Goal: Check status: Check status

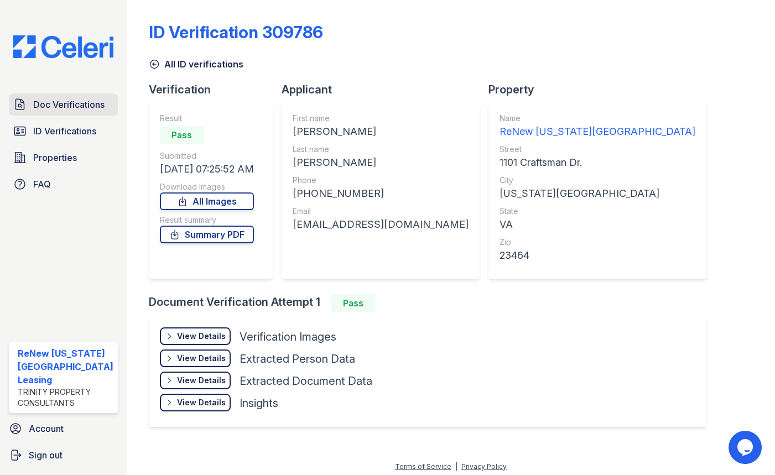
click at [80, 103] on span "Doc Verifications" at bounding box center [68, 104] width 71 height 13
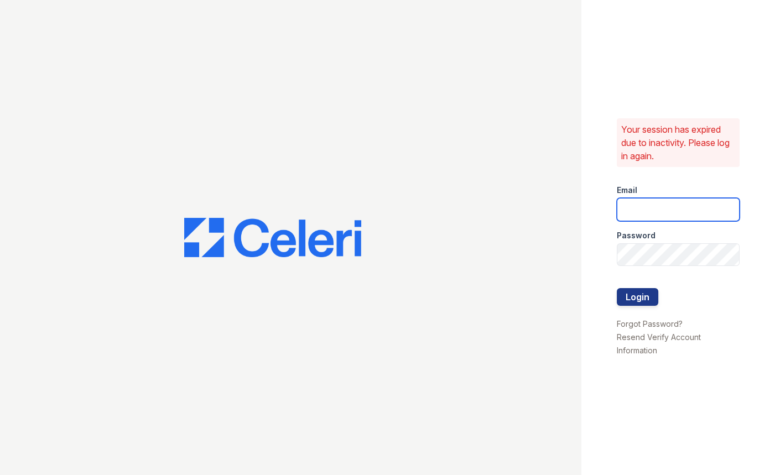
type input "renewchesapeake@trinity-pm.com"
drag, startPoint x: 644, startPoint y: 294, endPoint x: 647, endPoint y: 286, distance: 8.4
click at [643, 294] on button "Login" at bounding box center [637, 297] width 41 height 18
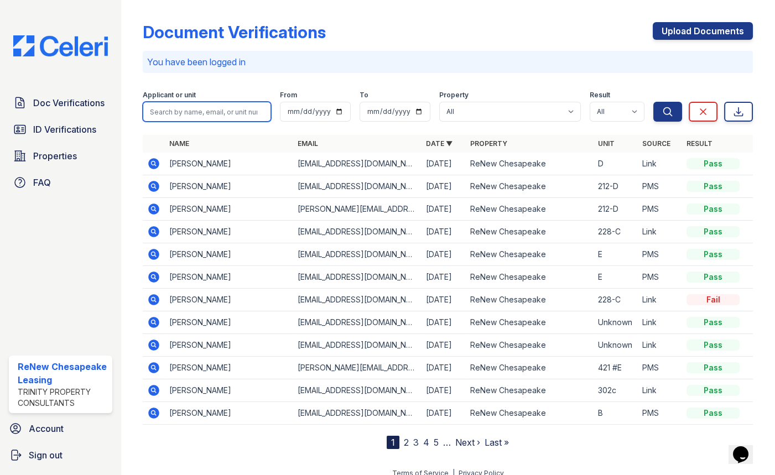
click at [165, 116] on input "search" at bounding box center [207, 112] width 128 height 20
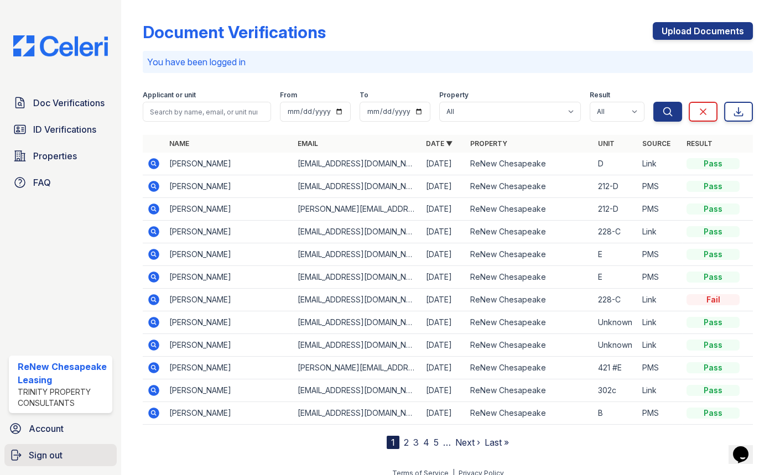
click at [37, 451] on span "Sign out" at bounding box center [46, 454] width 34 height 13
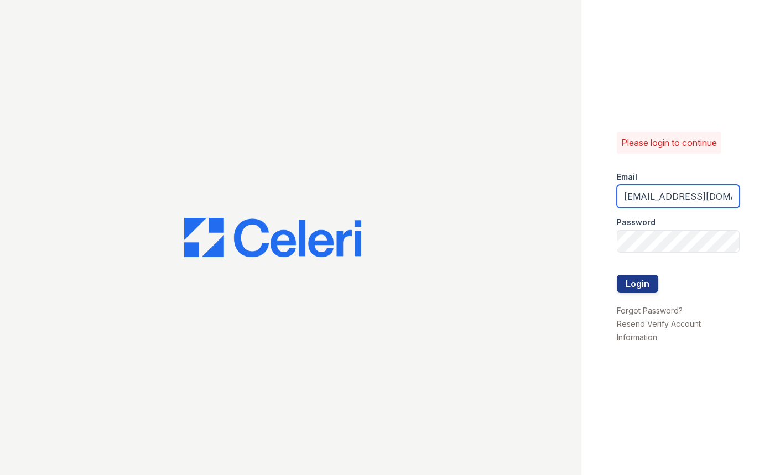
drag, startPoint x: 648, startPoint y: 196, endPoint x: 677, endPoint y: 195, distance: 29.4
click at [677, 195] on input "renewchesapeake@trinity-pm.com" at bounding box center [678, 196] width 123 height 23
type input "renewvirginiabeach@trinity-pm.com"
click at [640, 288] on button "Login" at bounding box center [637, 284] width 41 height 18
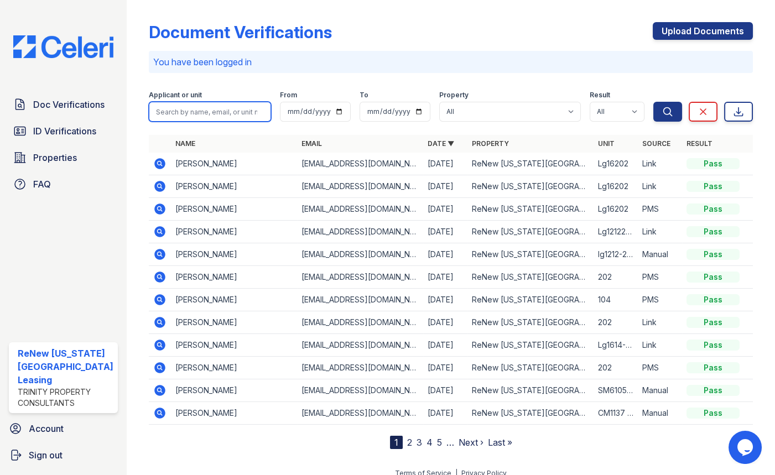
click at [207, 105] on input "search" at bounding box center [210, 112] width 122 height 20
type input "herry"
click at [653, 102] on button "Search" at bounding box center [667, 112] width 29 height 20
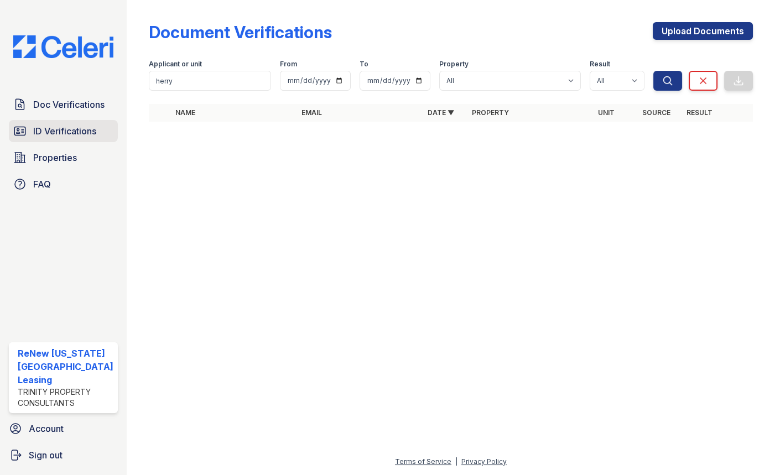
click at [76, 132] on span "ID Verifications" at bounding box center [64, 130] width 63 height 13
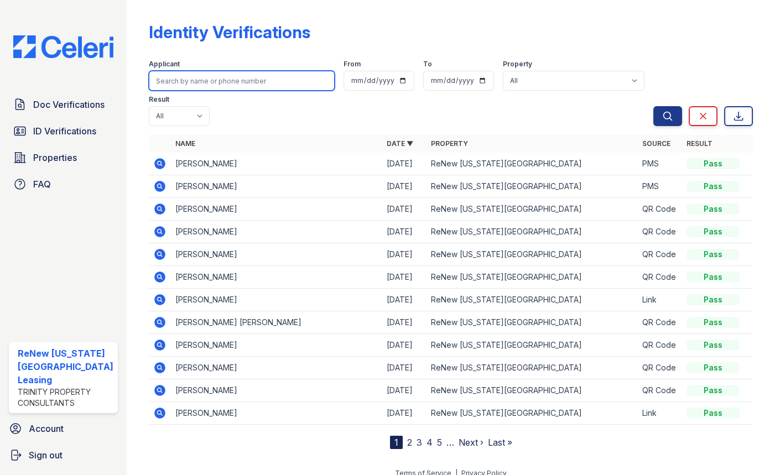
click at [187, 80] on input "search" at bounding box center [242, 81] width 186 height 20
type input "frias"
click at [653, 106] on button "Search" at bounding box center [667, 116] width 29 height 20
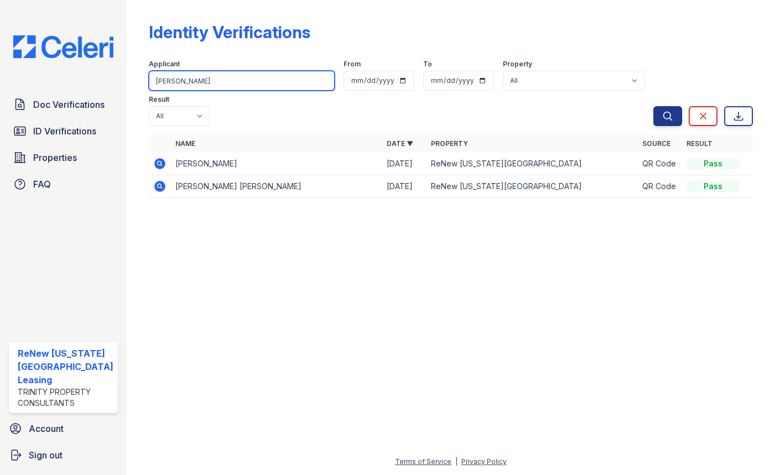
drag, startPoint x: 177, startPoint y: 88, endPoint x: 120, endPoint y: 87, distance: 57.0
click at [120, 88] on div "Doc Verifications ID Verifications Properties FAQ ReNew Virginia Beach Leasing …" at bounding box center [387, 237] width 775 height 475
type input "floresca"
click at [653, 106] on button "Search" at bounding box center [667, 116] width 29 height 20
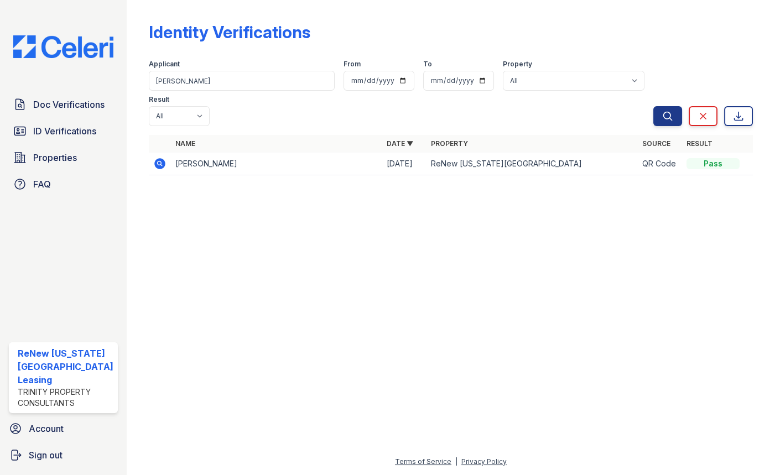
click at [155, 157] on icon at bounding box center [159, 163] width 13 height 13
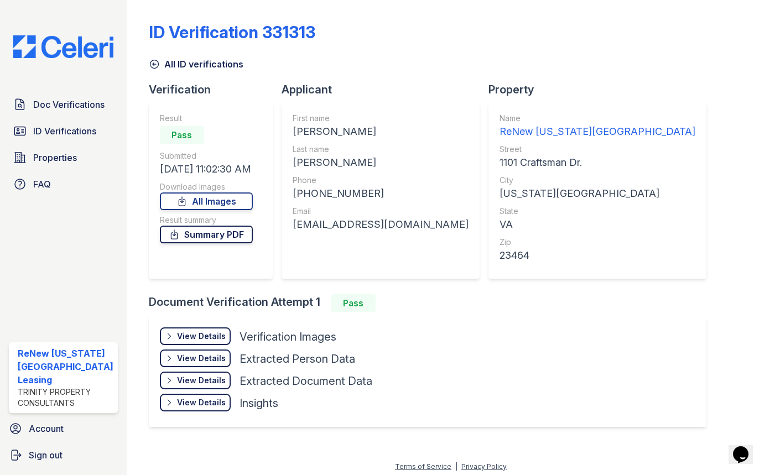
click at [219, 233] on link "Summary PDF" at bounding box center [206, 235] width 93 height 18
click at [197, 198] on link "All Images" at bounding box center [206, 201] width 93 height 18
click at [84, 106] on span "Doc Verifications" at bounding box center [68, 104] width 71 height 13
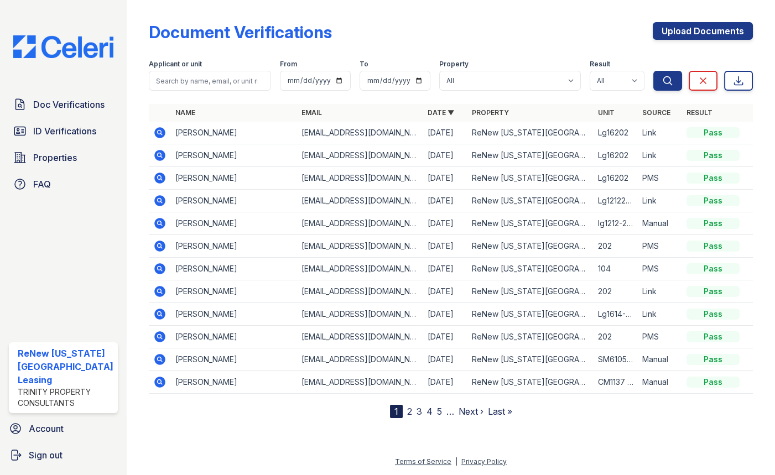
click at [158, 178] on icon at bounding box center [159, 177] width 3 height 3
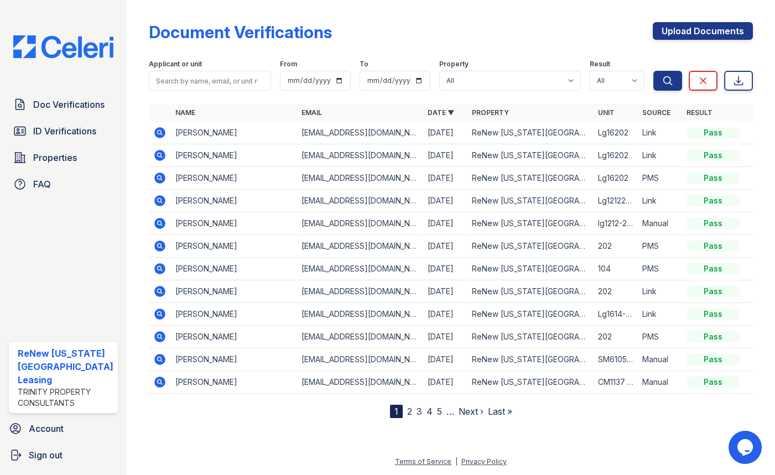
click at [157, 154] on icon at bounding box center [159, 155] width 11 height 11
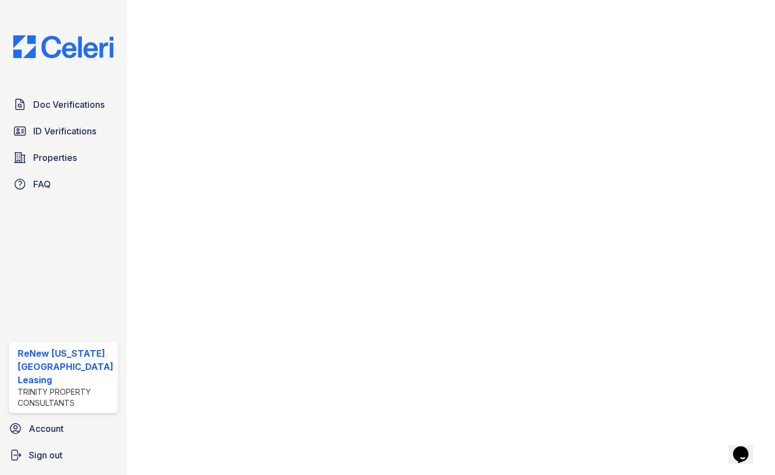
scroll to position [577, 0]
click at [69, 124] on span "ID Verifications" at bounding box center [64, 130] width 63 height 13
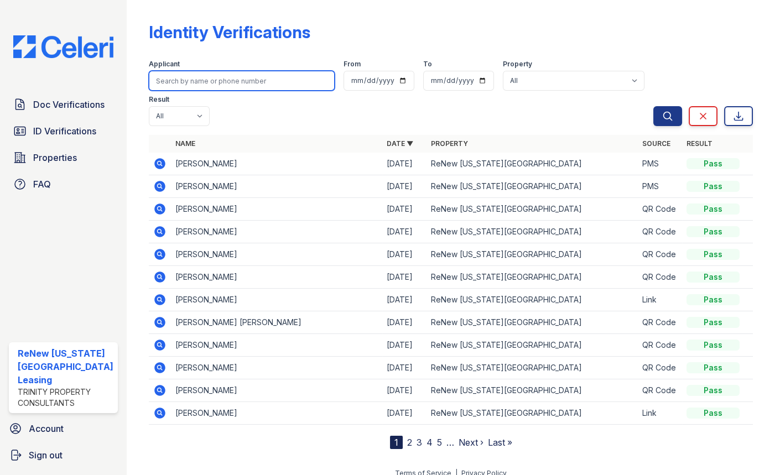
click at [243, 80] on input "search" at bounding box center [242, 81] width 186 height 20
type input "[PERSON_NAME]"
click at [653, 106] on button "Search" at bounding box center [667, 116] width 29 height 20
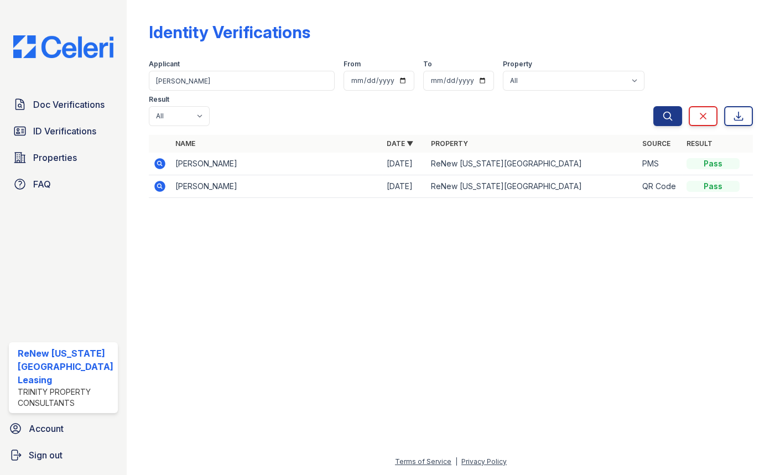
click at [154, 158] on icon at bounding box center [159, 163] width 11 height 11
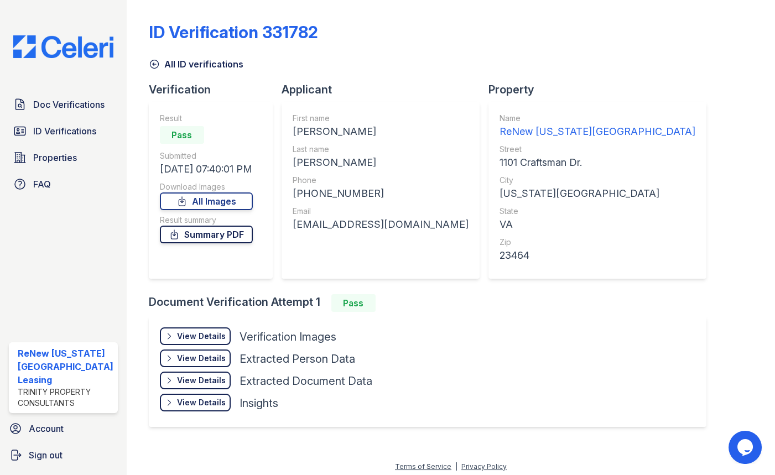
click at [203, 235] on link "Summary PDF" at bounding box center [206, 235] width 93 height 18
click at [193, 201] on link "All Images" at bounding box center [206, 201] width 93 height 18
click at [653, 310] on div "ID Verification 331782 All ID verifications Verification Result Pass Submitted …" at bounding box center [451, 223] width 604 height 438
click at [659, 53] on div "All ID verifications" at bounding box center [451, 61] width 604 height 20
click at [584, 275] on div "Property Name ReNew Virginia Beach Street 1101 Craftsman Dr. City Virginia Beac…" at bounding box center [601, 188] width 227 height 212
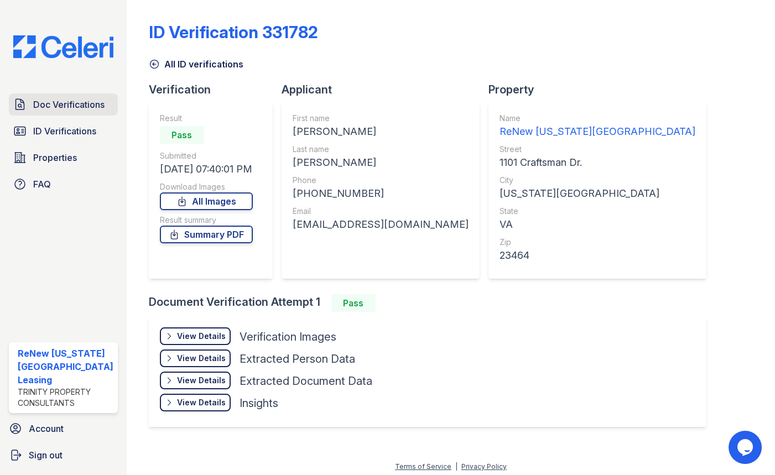
click at [80, 109] on span "Doc Verifications" at bounding box center [68, 104] width 71 height 13
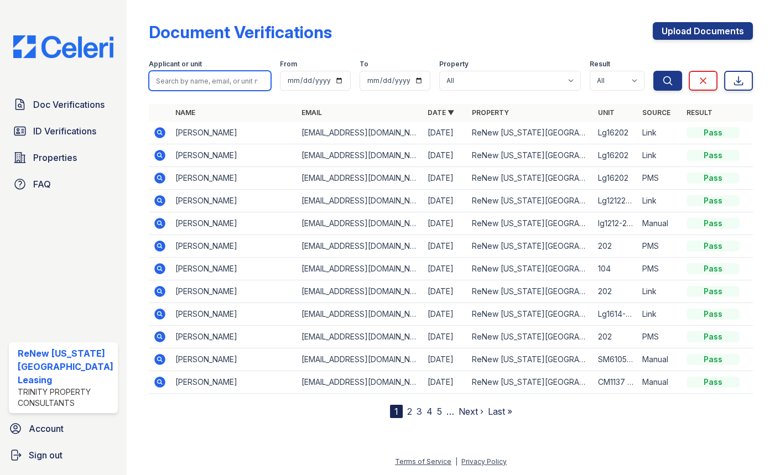
click at [221, 80] on input "search" at bounding box center [210, 81] width 122 height 20
type input "Pierson"
click at [653, 71] on button "Search" at bounding box center [667, 81] width 29 height 20
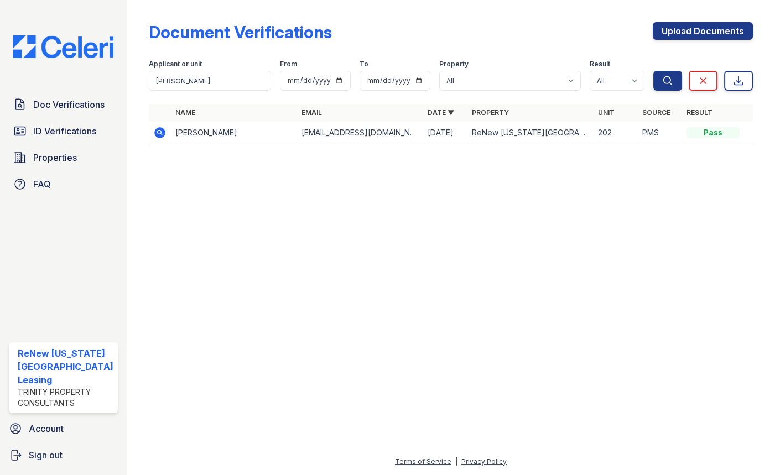
drag, startPoint x: 153, startPoint y: 134, endPoint x: 152, endPoint y: 123, distance: 11.2
click at [153, 133] on icon at bounding box center [159, 132] width 13 height 13
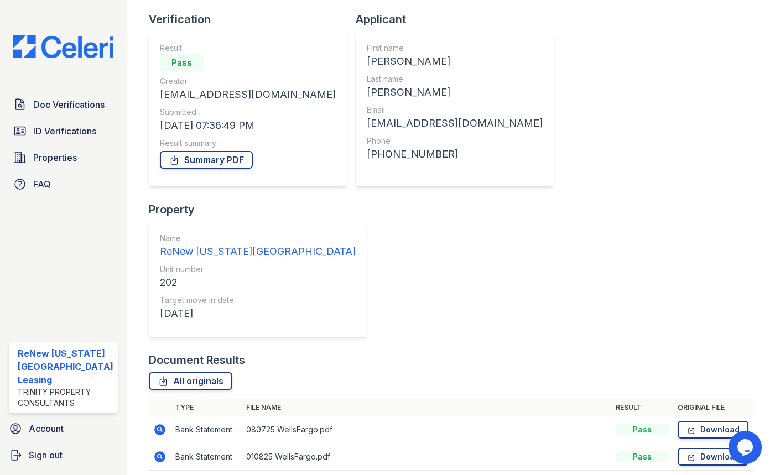
scroll to position [72, 0]
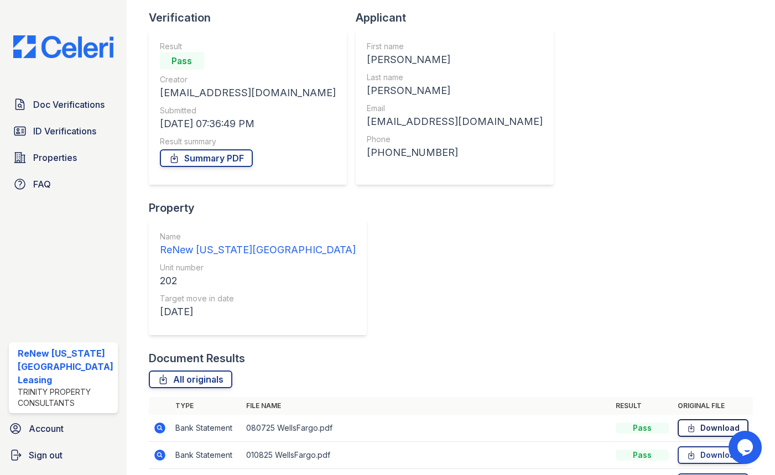
click at [711, 419] on link "Download" at bounding box center [712, 428] width 71 height 18
drag, startPoint x: 710, startPoint y: 331, endPoint x: 709, endPoint y: 323, distance: 8.3
click at [709, 473] on link "Download" at bounding box center [712, 482] width 71 height 18
click at [702, 446] on link "Download" at bounding box center [712, 455] width 71 height 18
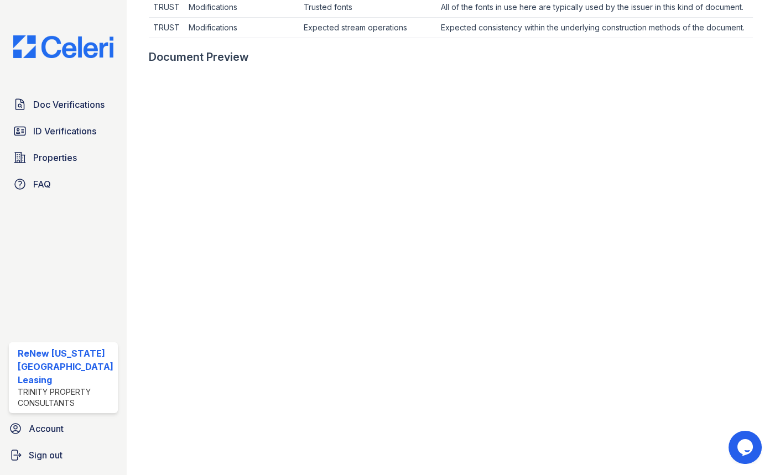
scroll to position [452, 0]
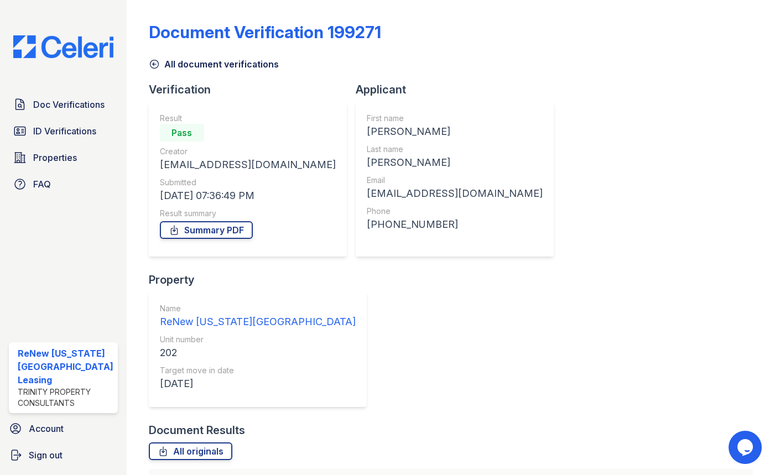
scroll to position [50, 0]
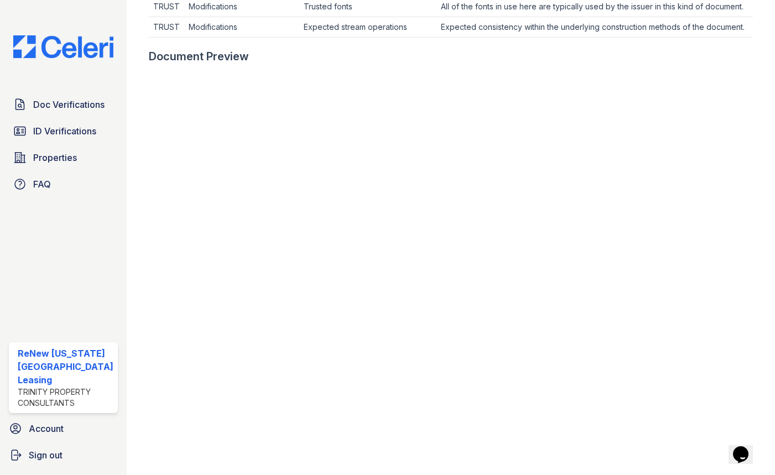
scroll to position [452, 0]
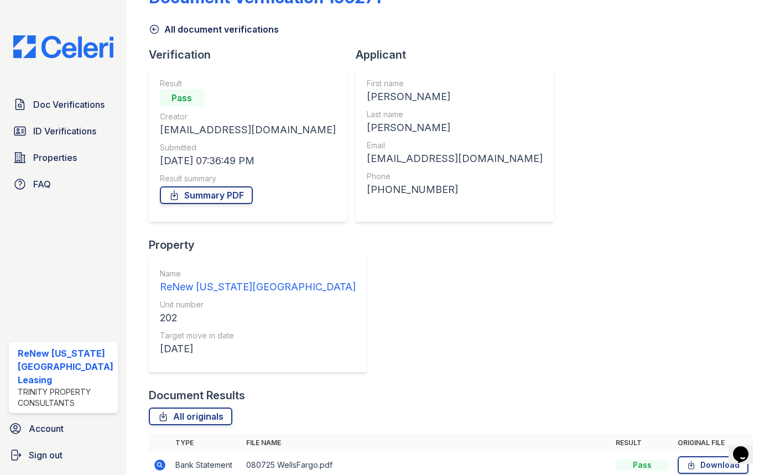
scroll to position [72, 0]
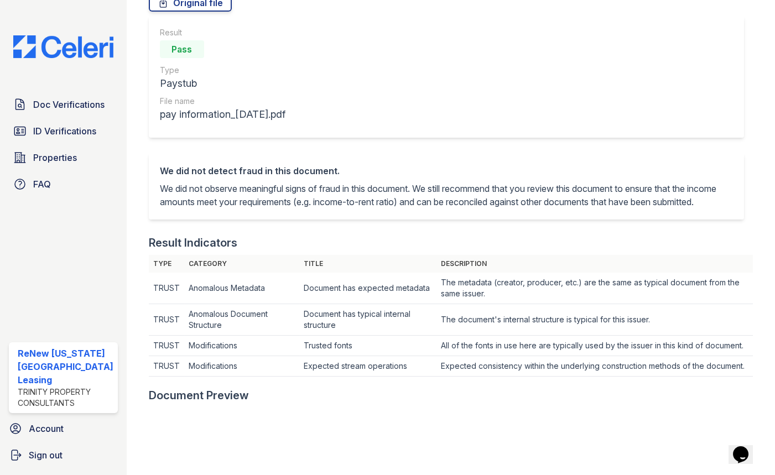
scroll to position [301, 0]
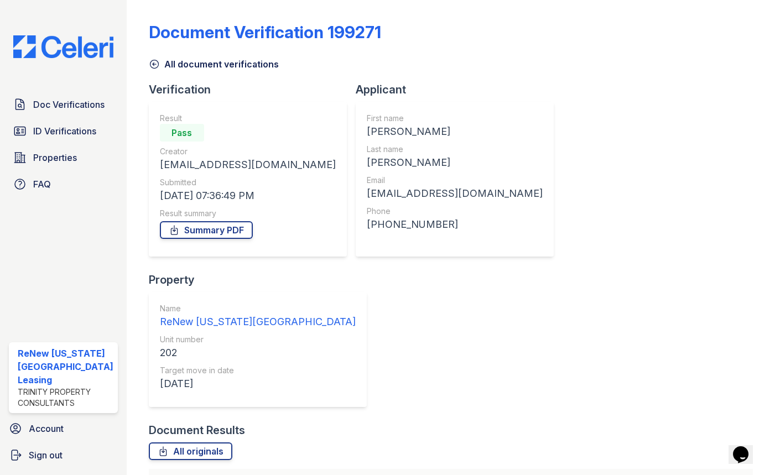
scroll to position [72, 0]
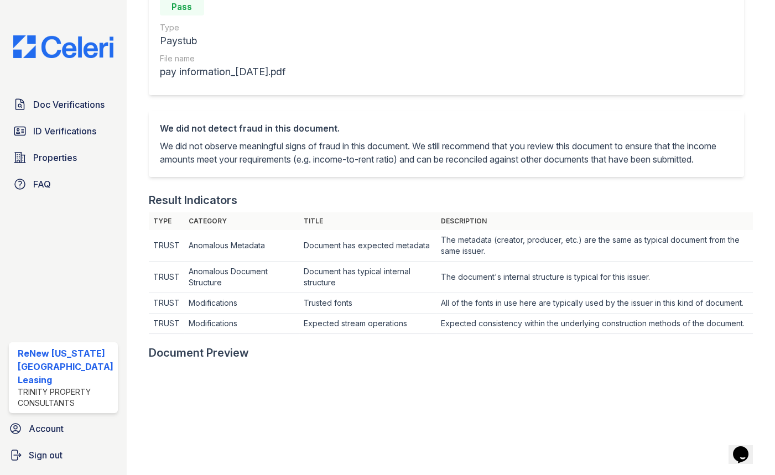
scroll to position [301, 0]
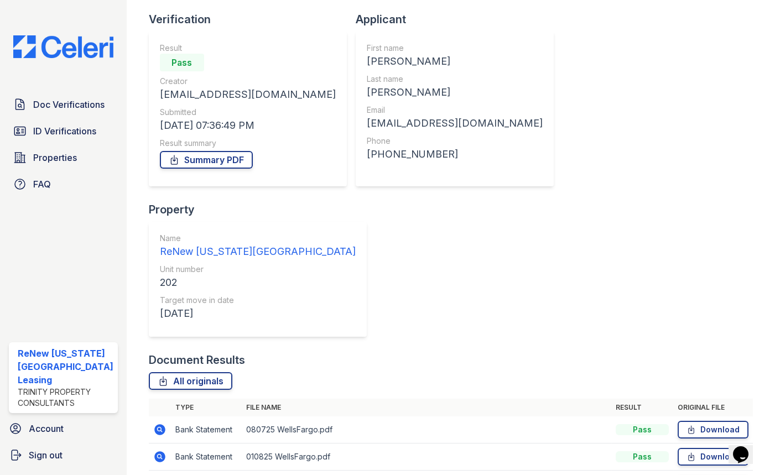
scroll to position [72, 0]
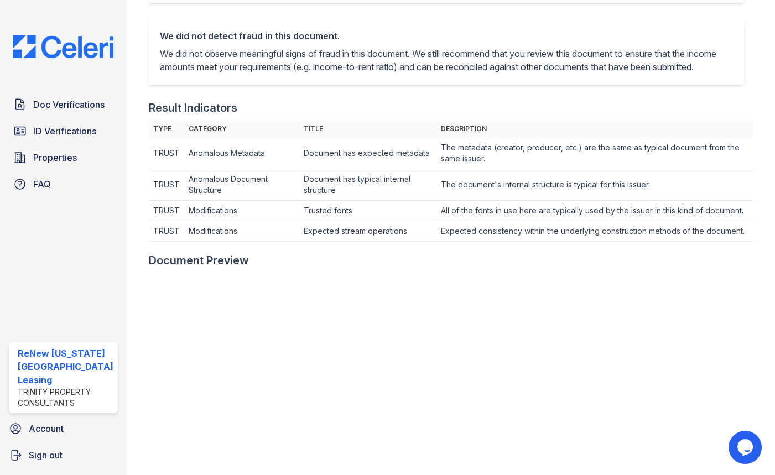
scroll to position [352, 0]
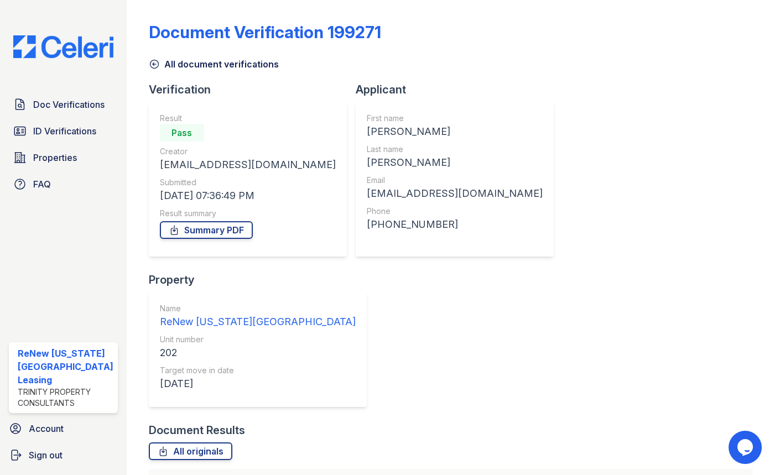
scroll to position [72, 0]
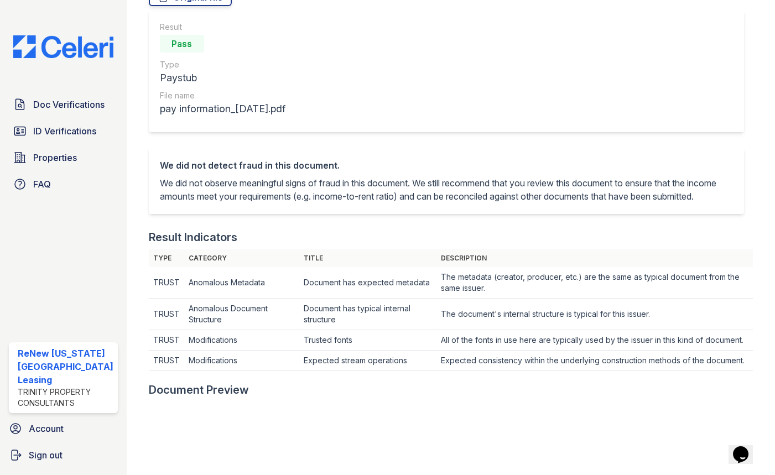
scroll to position [251, 0]
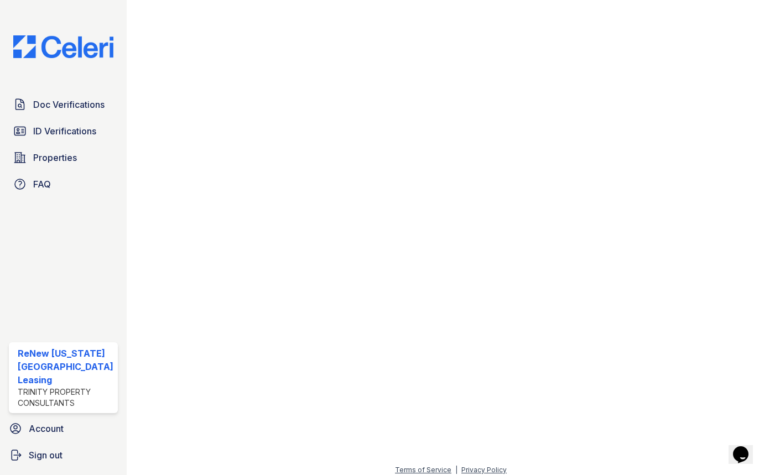
scroll to position [651, 0]
click at [58, 98] on span "Doc Verifications" at bounding box center [68, 104] width 71 height 13
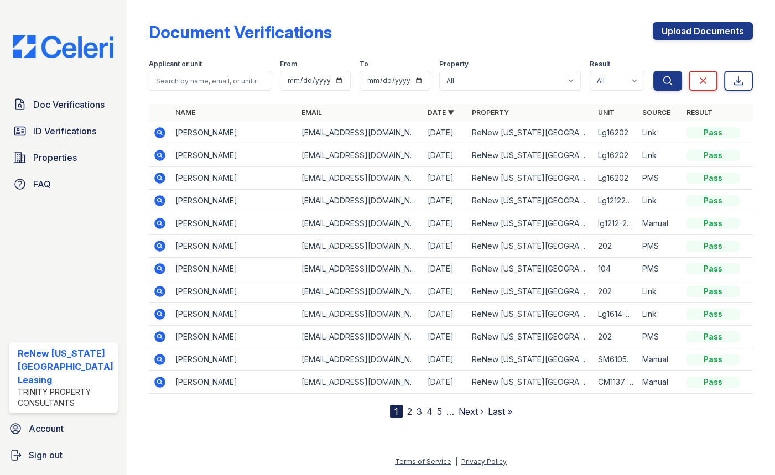
click at [155, 243] on icon at bounding box center [159, 246] width 11 height 11
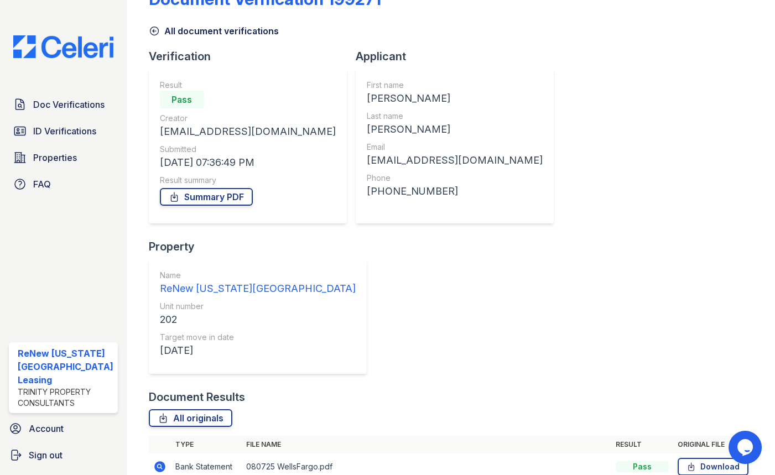
scroll to position [50, 0]
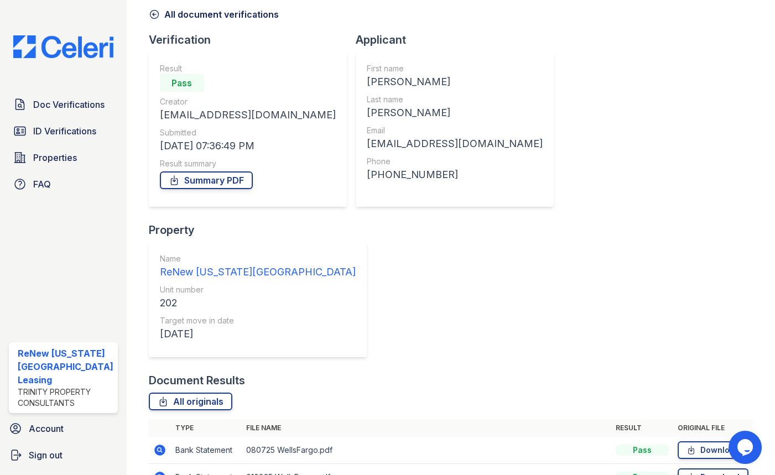
click at [156, 472] on icon at bounding box center [159, 477] width 11 height 11
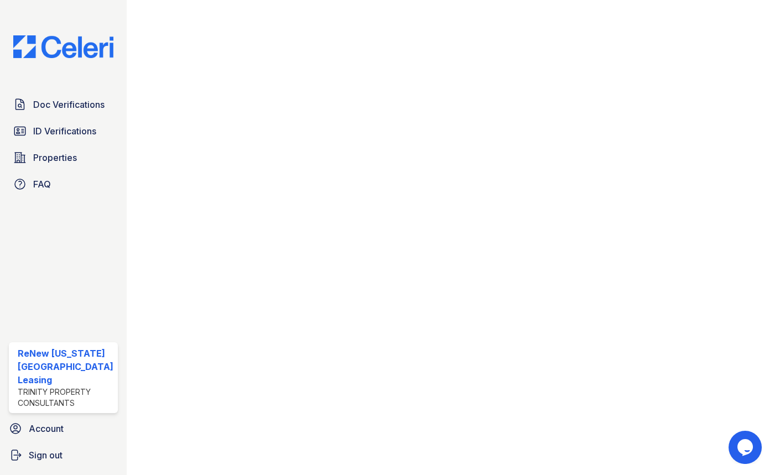
scroll to position [651, 0]
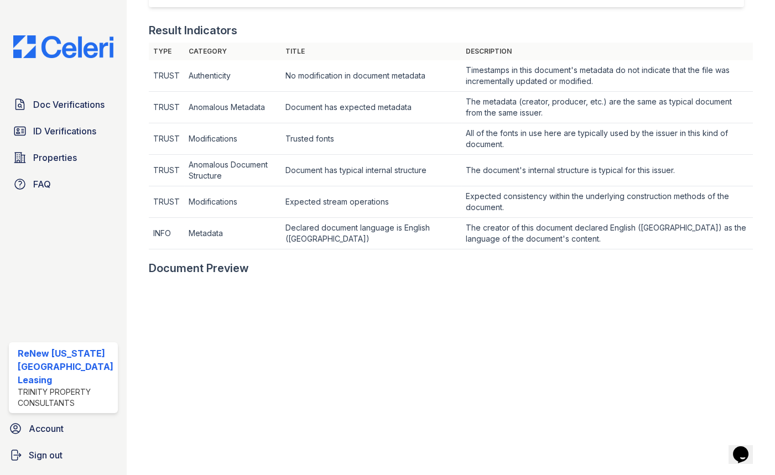
scroll to position [352, 0]
